Goal: Transaction & Acquisition: Subscribe to service/newsletter

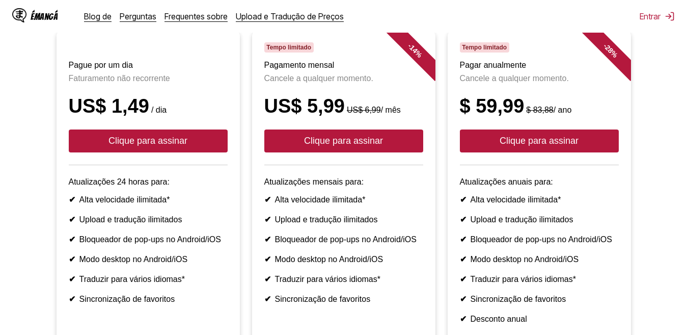
scroll to position [102, 0]
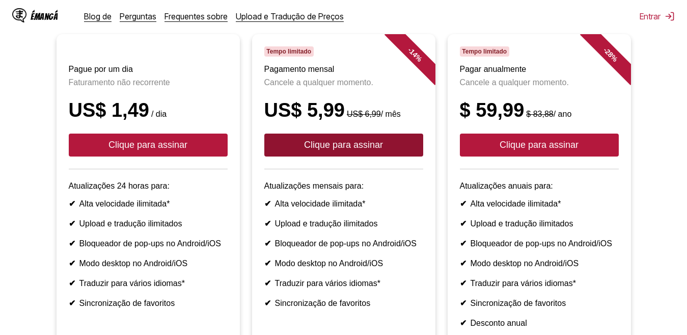
click at [339, 150] on font "Clique para assinar" at bounding box center [343, 145] width 79 height 10
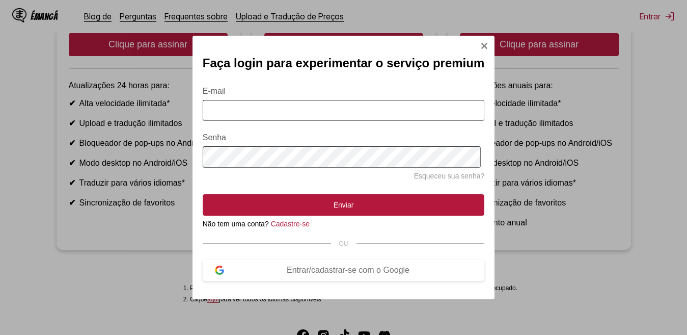
scroll to position [204, 0]
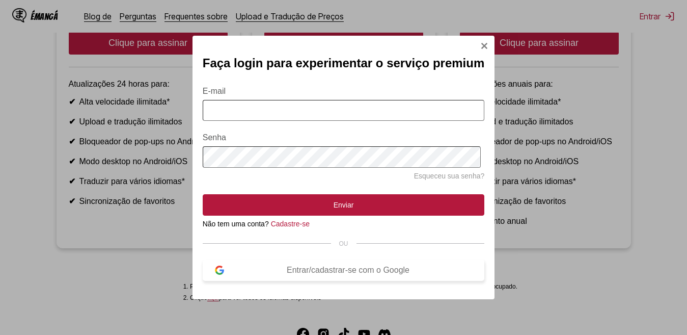
click at [322, 274] on font "Entrar/cadastrar-se com o Google" at bounding box center [348, 270] width 123 height 9
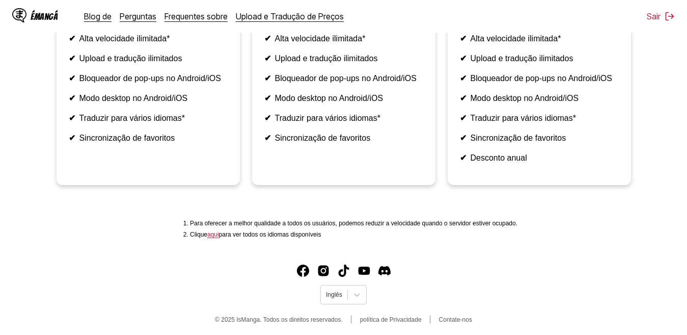
scroll to position [340, 0]
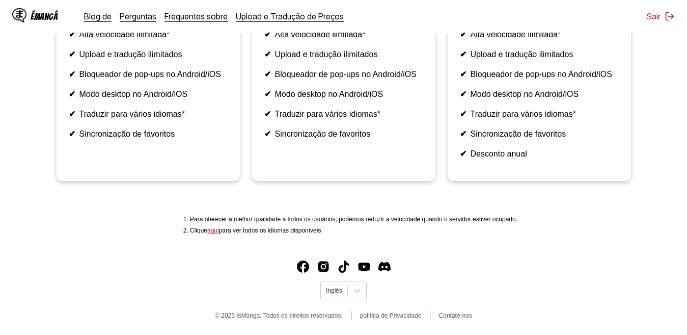
click at [215, 232] on font "aqui" at bounding box center [213, 230] width 12 height 7
